Goal: Book appointment/travel/reservation

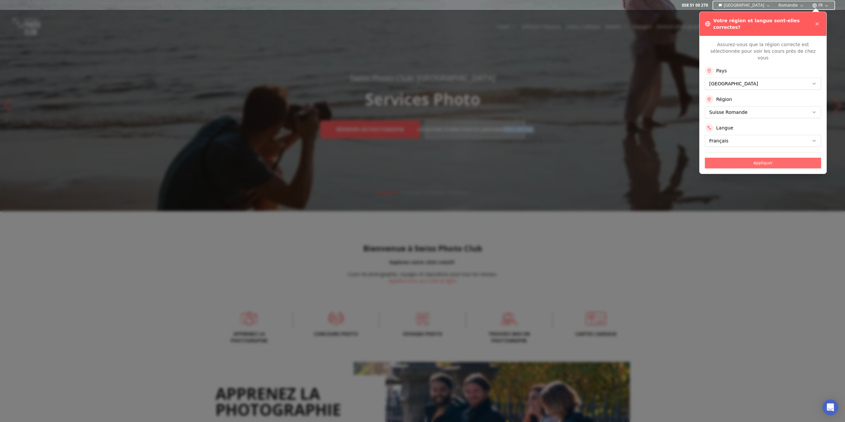
click at [722, 168] on button "Appliquer" at bounding box center [763, 163] width 116 height 11
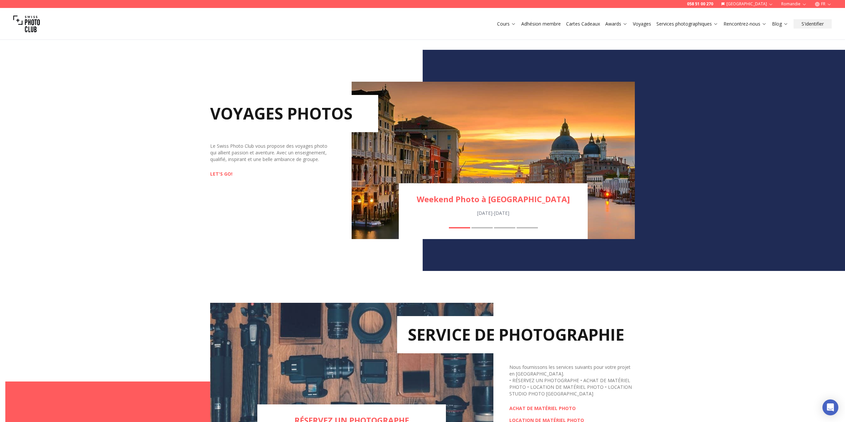
scroll to position [697, 0]
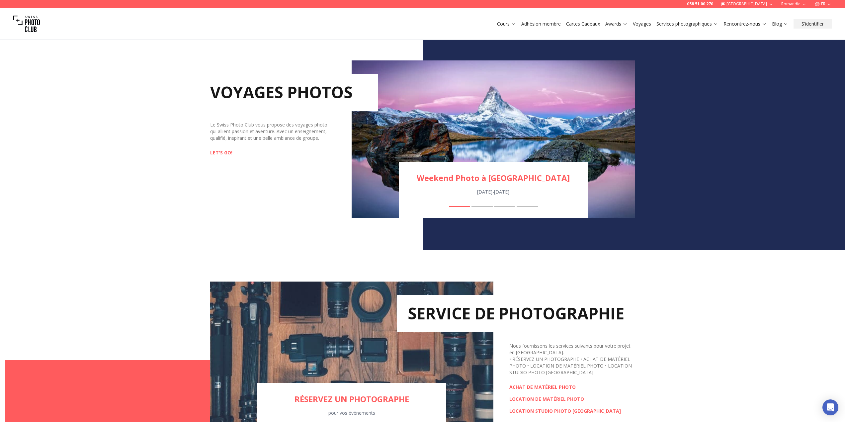
click at [455, 201] on div "Excursion photo à Mattertal [DATE] - [DATE] Weekend Photo à Zermatt Excursion p…" at bounding box center [493, 138] width 283 height 157
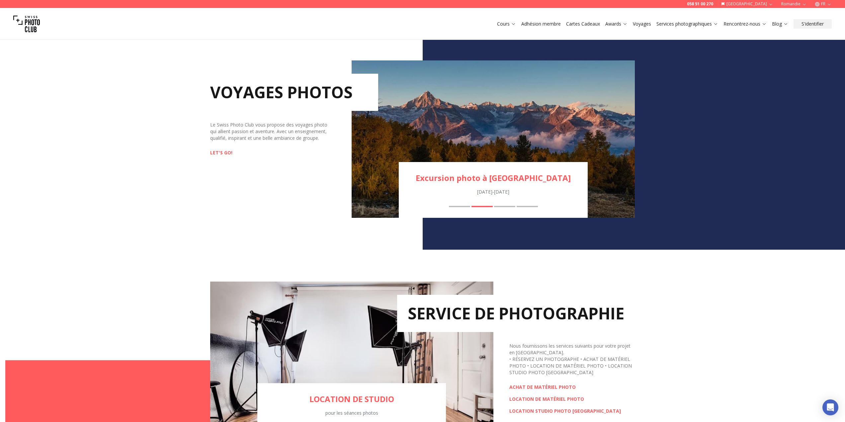
click at [454, 189] on img "2 / 4" at bounding box center [493, 138] width 283 height 157
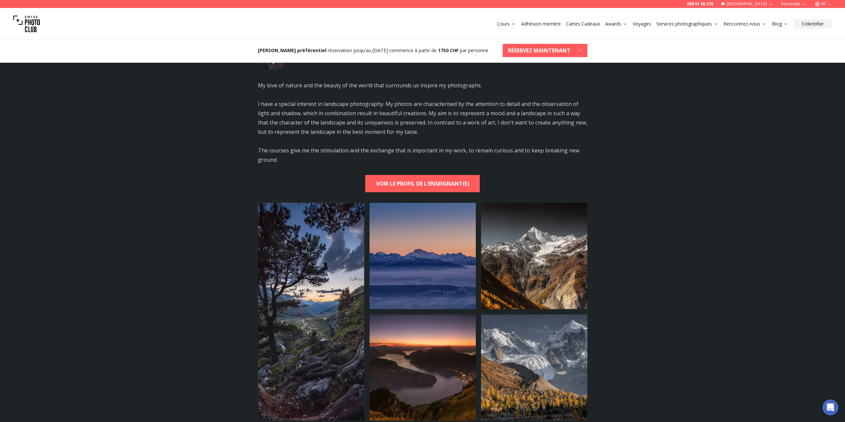
scroll to position [1427, 0]
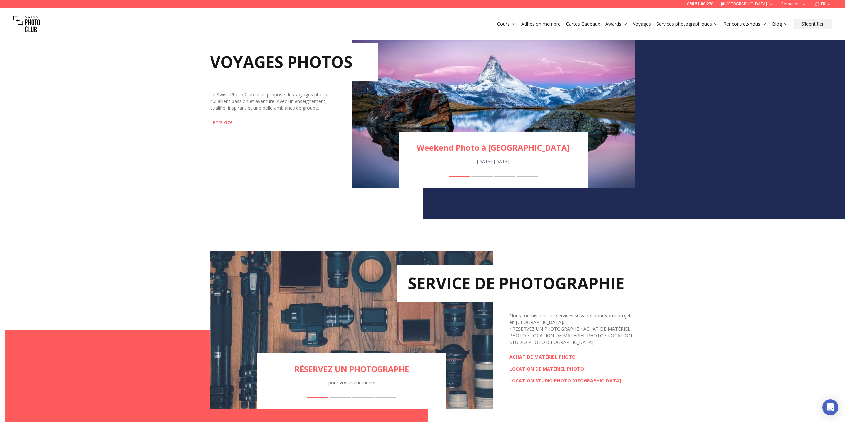
scroll to position [730, 0]
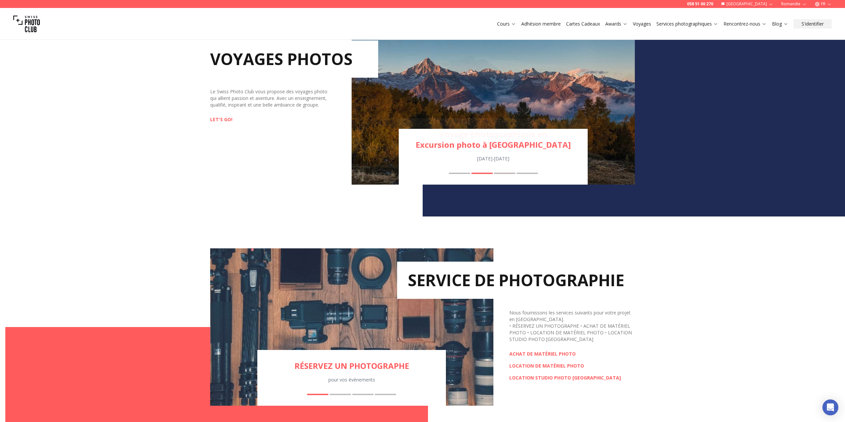
click at [476, 163] on img "2 / 4" at bounding box center [493, 105] width 283 height 157
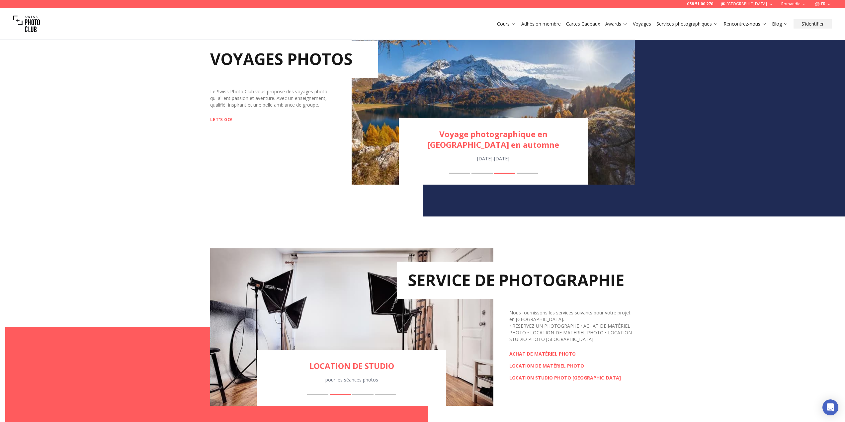
click at [582, 142] on img "3 / 4" at bounding box center [493, 105] width 283 height 157
